Goal: Navigation & Orientation: Find specific page/section

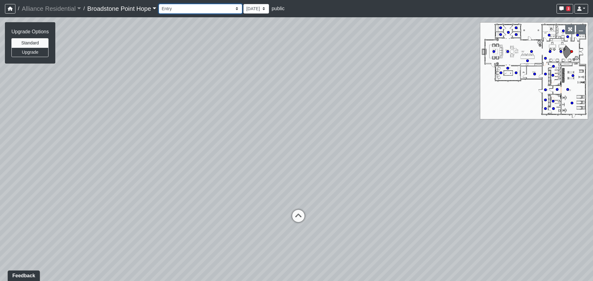
click at [209, 7] on select "Billiards Counter Billiards Room 1 Billiards Room 2 Counter Coworking Pod 1 Cow…" at bounding box center [200, 9] width 83 height 10
click at [161, 4] on select "Billiards Counter Billiards Room 1 Billiards Room 2 Counter Coworking Pod 1 Cow…" at bounding box center [200, 9] width 83 height 10
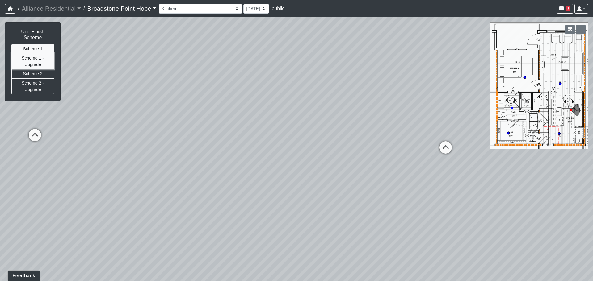
click at [40, 57] on button "Scheme 1 - Upgrade" at bounding box center [32, 61] width 43 height 16
click at [42, 44] on button "Scheme 1" at bounding box center [32, 49] width 43 height 10
click at [39, 56] on button "Scheme 1 - Upgrade" at bounding box center [32, 61] width 43 height 16
click at [198, 7] on select "Billiards Counter Billiards Room 1 Billiards Room 2 Counter Coworking Pod 1 Cow…" at bounding box center [200, 9] width 83 height 10
click at [161, 4] on select "Billiards Counter Billiards Room 1 Billiards Room 2 Counter Coworking Pod 1 Cow…" at bounding box center [200, 9] width 83 height 10
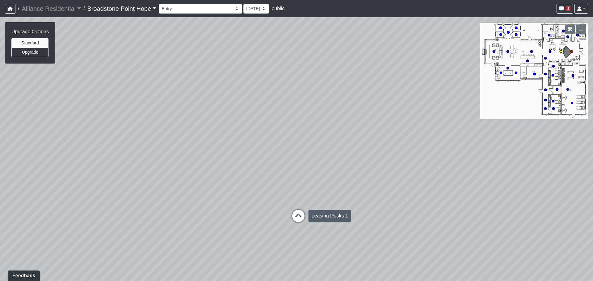
click at [299, 218] on icon at bounding box center [298, 219] width 19 height 19
click at [299, 218] on div "Loading... Leasing Desks 1 Loading... Breakroom 1 Loading... Leasing Office 1 L…" at bounding box center [296, 149] width 593 height 264
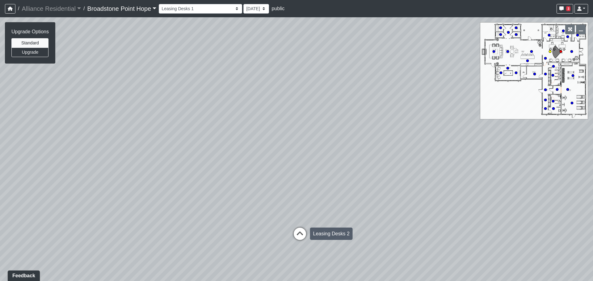
click at [300, 227] on div "Loading... Leasing Desks 2" at bounding box center [300, 234] width 19 height 19
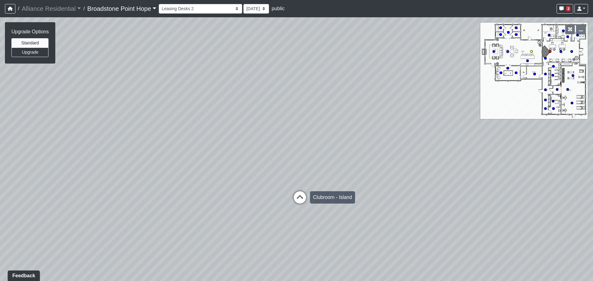
click at [302, 205] on icon at bounding box center [300, 201] width 19 height 19
select select "g4EgQxRBMCMM8UhMmxdv3J"
drag, startPoint x: 444, startPoint y: 176, endPoint x: 278, endPoint y: 153, distance: 167.5
click at [283, 154] on div "Loading... Leasing Desks 1 Loading... Breakroom 1 Loading... Leasing Office 1 L…" at bounding box center [296, 149] width 593 height 264
drag, startPoint x: 462, startPoint y: 146, endPoint x: 266, endPoint y: 149, distance: 195.9
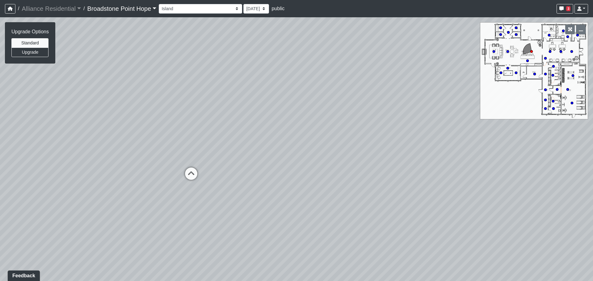
click at [267, 149] on div "Loading... Leasing Desks 1 Loading... Breakroom 1 Loading... Leasing Office 1 L…" at bounding box center [296, 149] width 593 height 264
drag, startPoint x: 477, startPoint y: 154, endPoint x: 275, endPoint y: 148, distance: 202.8
click at [281, 150] on div "Loading... Leasing Desks 1 Loading... Breakroom 1 Loading... Leasing Office 1 L…" at bounding box center [296, 149] width 593 height 264
drag, startPoint x: 406, startPoint y: 143, endPoint x: 250, endPoint y: 164, distance: 157.8
click at [249, 164] on div "Loading... Leasing Desks 1 Loading... Breakroom 1 Loading... Leasing Office 1 L…" at bounding box center [296, 149] width 593 height 264
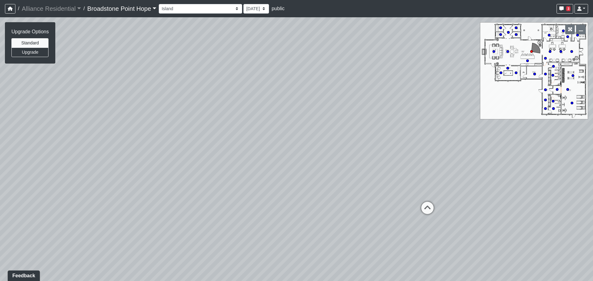
click at [526, 96] on div "Loading... Leasing Desks 1 Loading... Breakroom 1 Loading... Leasing Office 1 L…" at bounding box center [296, 149] width 593 height 264
drag, startPoint x: 180, startPoint y: 93, endPoint x: 442, endPoint y: 99, distance: 263.0
click at [432, 99] on div "Loading... Leasing Desks 1 Loading... Breakroom 1 Loading... Leasing Office 1 L…" at bounding box center [296, 149] width 593 height 264
drag, startPoint x: 361, startPoint y: 132, endPoint x: 11, endPoint y: 120, distance: 349.4
click at [15, 120] on div "Loading... Leasing Desks 1 Loading... Breakroom 1 Loading... Leasing Office 1 L…" at bounding box center [296, 149] width 593 height 264
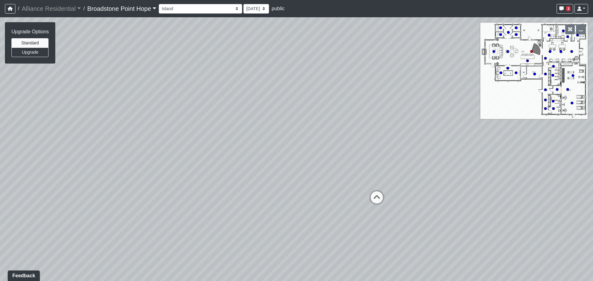
drag, startPoint x: 271, startPoint y: 125, endPoint x: 247, endPoint y: 130, distance: 25.0
click at [247, 130] on div "Loading... Leasing Desks 1 Loading... Breakroom 1 Loading... Leasing Office 1 L…" at bounding box center [296, 149] width 593 height 264
